Goal: Book appointment/travel/reservation

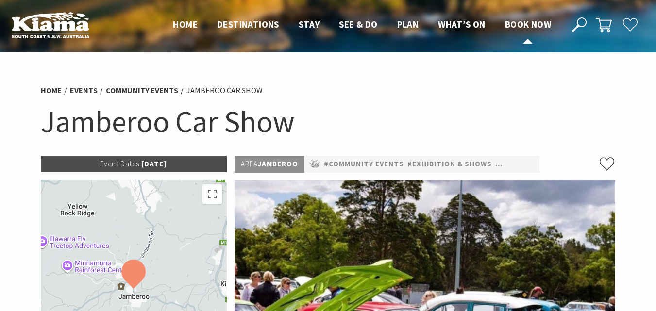
click at [527, 19] on span "Book now" at bounding box center [528, 24] width 46 height 12
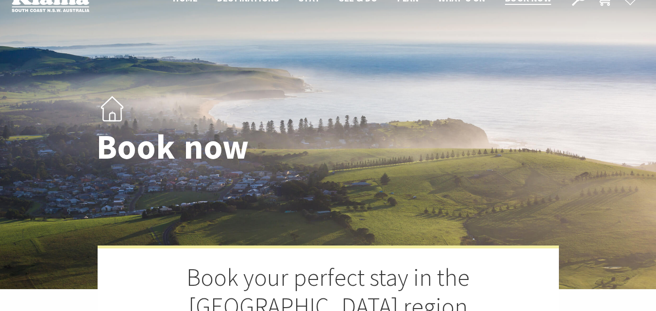
scroll to position [49, 0]
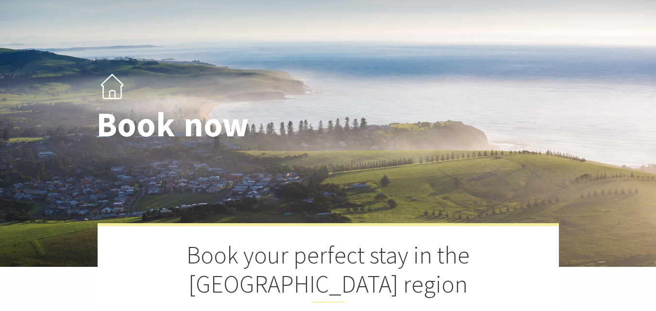
select select "3"
select select "2"
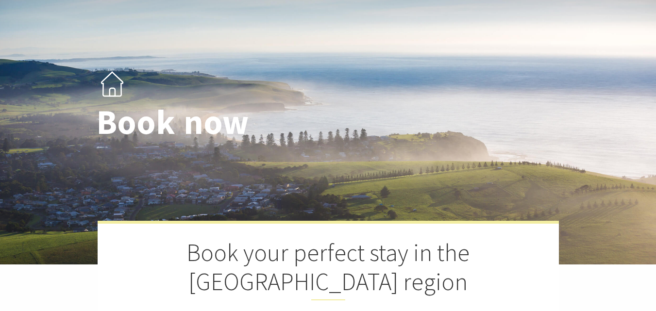
scroll to position [0, 0]
